Goal: Task Accomplishment & Management: Manage account settings

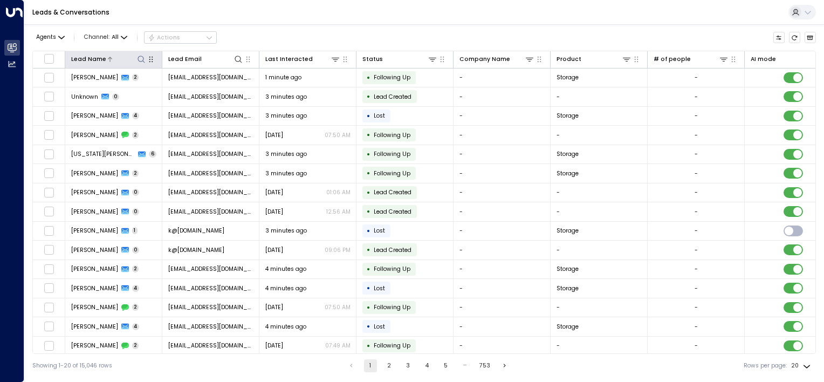
click at [141, 61] on icon at bounding box center [141, 59] width 9 height 9
type input "**********"
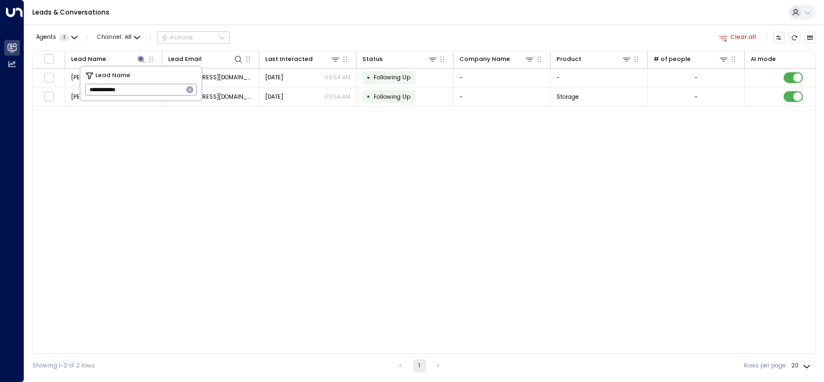
click at [299, 149] on div "Lead Name Lead Email Last Interacted Status Company Name Product # of people AI…" at bounding box center [423, 202] width 783 height 303
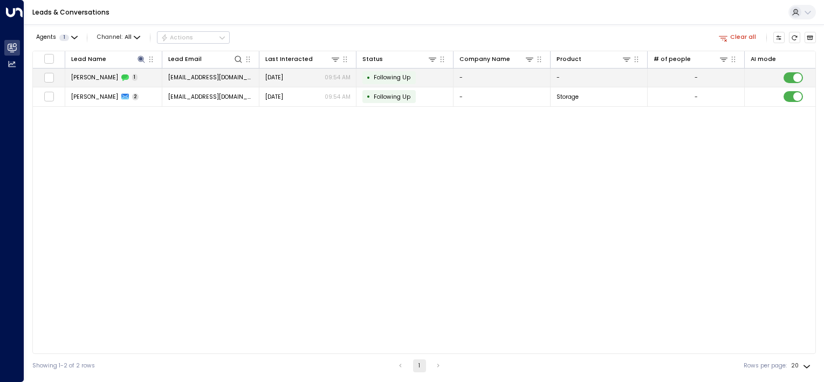
click at [445, 78] on td "• Following Up" at bounding box center [404, 77] width 97 height 19
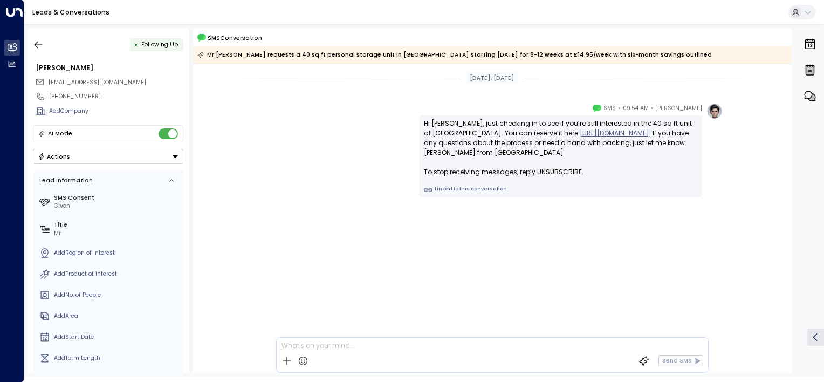
click at [111, 156] on button "Actions" at bounding box center [108, 156] width 150 height 15
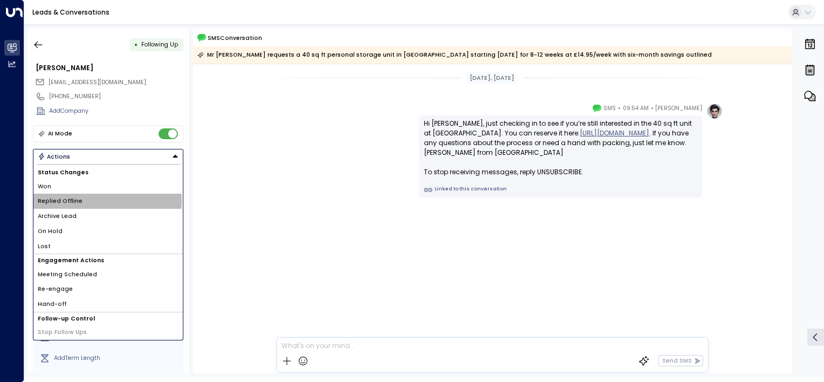
click at [92, 200] on li "Replied Offline" at bounding box center [107, 201] width 149 height 15
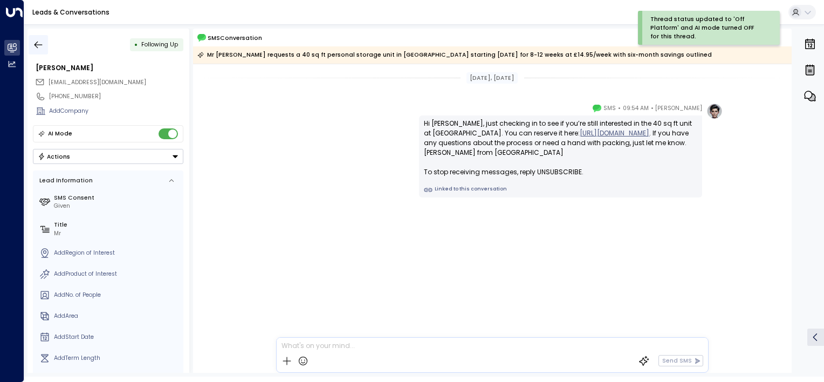
click at [37, 45] on icon "button" at bounding box center [38, 44] width 11 height 11
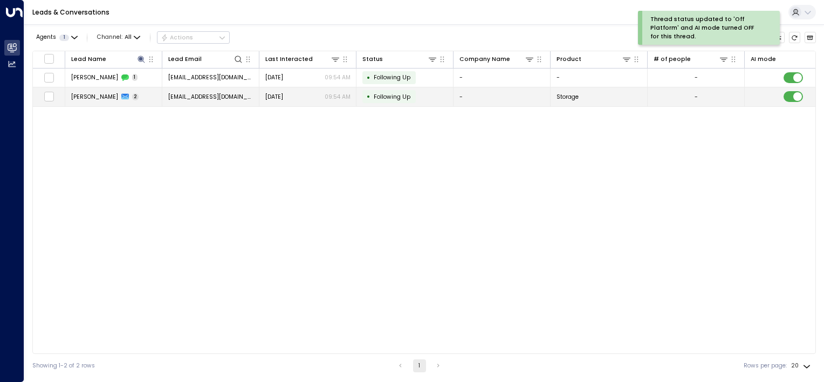
click at [162, 95] on td "[EMAIL_ADDRESS][DOMAIN_NAME]" at bounding box center [210, 96] width 97 height 19
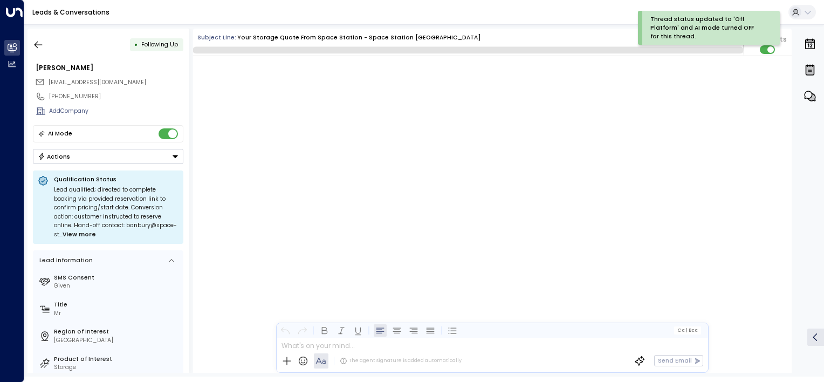
scroll to position [852, 0]
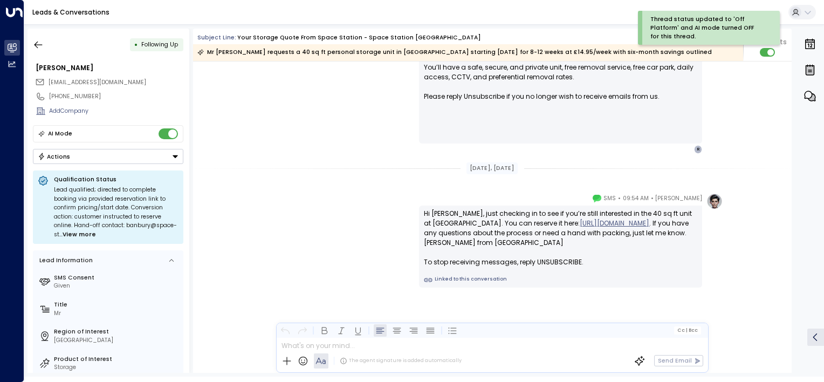
click at [92, 151] on button "Actions" at bounding box center [108, 156] width 150 height 15
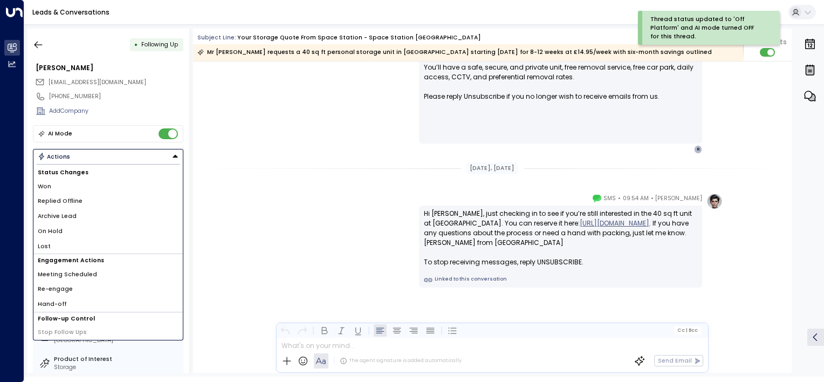
drag, startPoint x: 78, startPoint y: 201, endPoint x: 74, endPoint y: 196, distance: 6.5
click at [78, 201] on li "Replied Offline" at bounding box center [107, 201] width 149 height 15
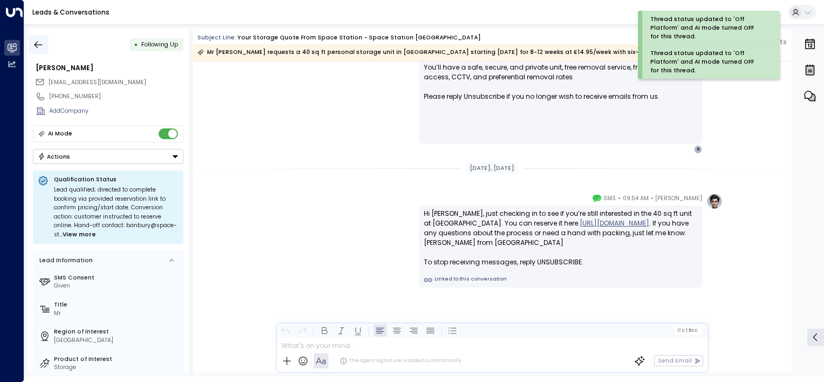
click at [34, 41] on icon "button" at bounding box center [38, 44] width 11 height 11
